Goal: Information Seeking & Learning: Learn about a topic

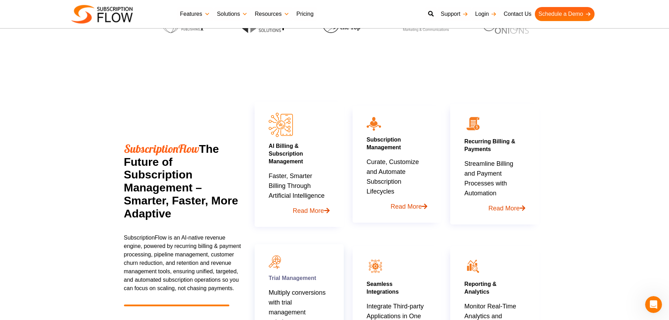
scroll to position [316, 0]
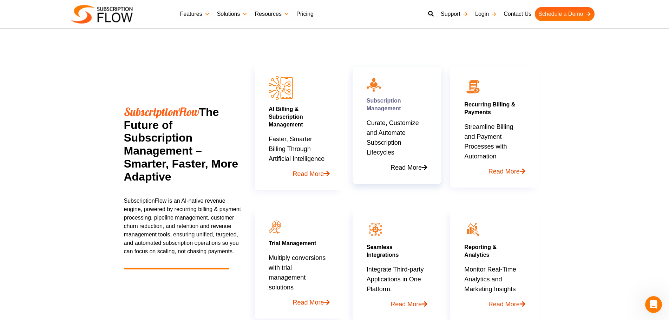
click at [412, 172] on link "Read More" at bounding box center [397, 164] width 61 height 15
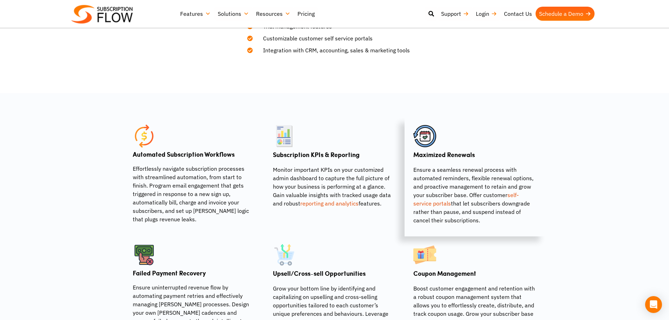
scroll to position [421, 0]
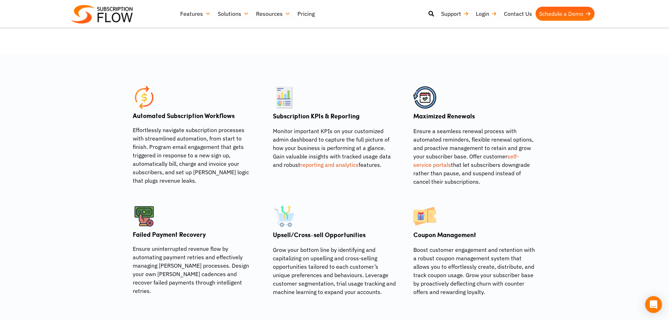
click at [163, 66] on section "Automated Subscription Workflows Effortlessly navigate subscription processes w…" at bounding box center [334, 193] width 669 height 278
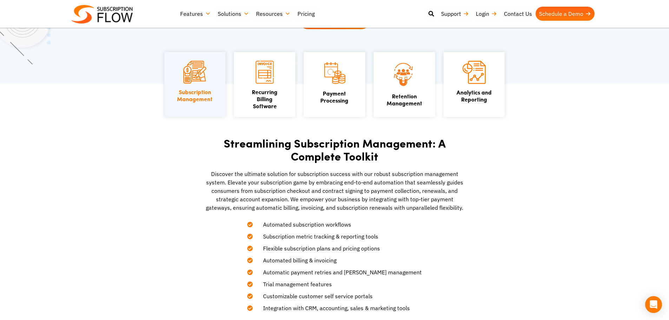
scroll to position [70, 0]
